Goal: Find specific page/section: Find specific page/section

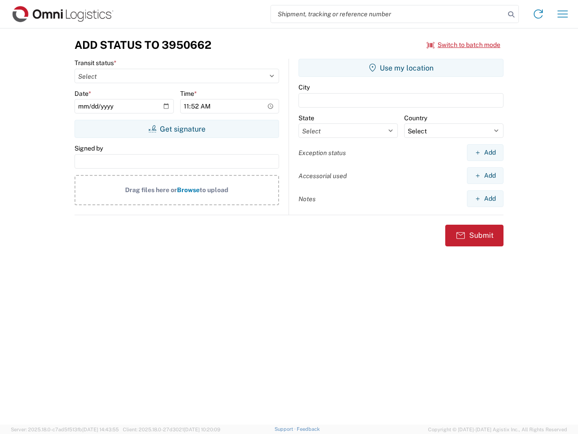
click at [388, 14] on input "search" at bounding box center [388, 13] width 234 height 17
click at [511, 14] on icon at bounding box center [511, 14] width 13 height 13
click at [538, 14] on icon at bounding box center [538, 14] width 14 height 14
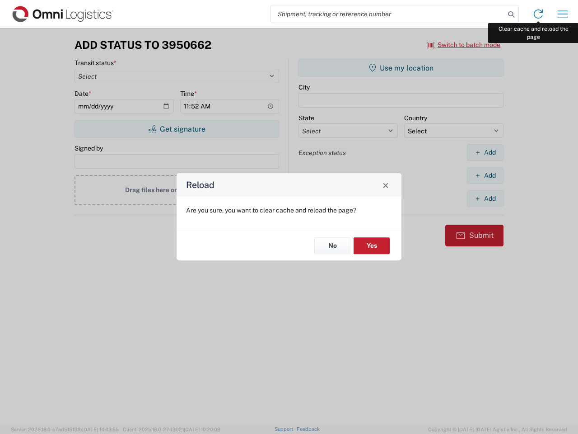
click at [563, 14] on div "Reload Are you sure, you want to clear cache and reload the page? No Yes" at bounding box center [289, 217] width 578 height 434
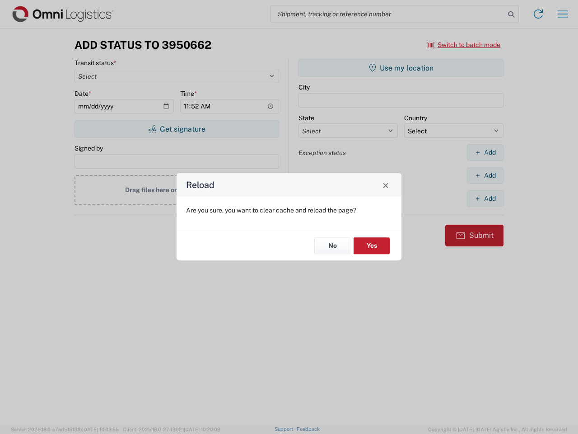
click at [464, 45] on div "Reload Are you sure, you want to clear cache and reload the page? No Yes" at bounding box center [289, 217] width 578 height 434
click at [177, 129] on div "Reload Are you sure, you want to clear cache and reload the page? No Yes" at bounding box center [289, 217] width 578 height 434
click at [401, 68] on div "Reload Are you sure, you want to clear cache and reload the page? No Yes" at bounding box center [289, 217] width 578 height 434
click at [485, 152] on div "Reload Are you sure, you want to clear cache and reload the page? No Yes" at bounding box center [289, 217] width 578 height 434
click at [485, 175] on div "Reload Are you sure, you want to clear cache and reload the page? No Yes" at bounding box center [289, 217] width 578 height 434
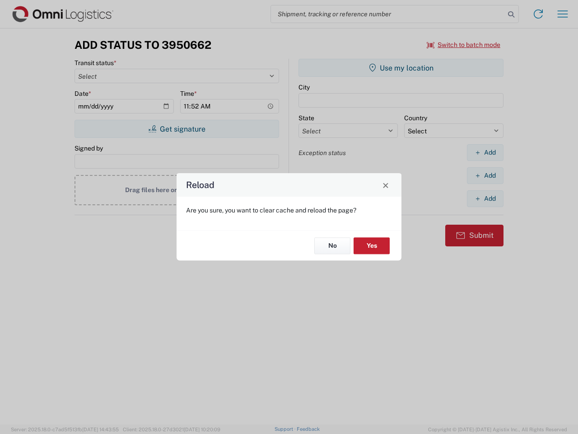
click at [485, 198] on div "Reload Are you sure, you want to clear cache and reload the page? No Yes" at bounding box center [289, 217] width 578 height 434
